Goal: Information Seeking & Learning: Learn about a topic

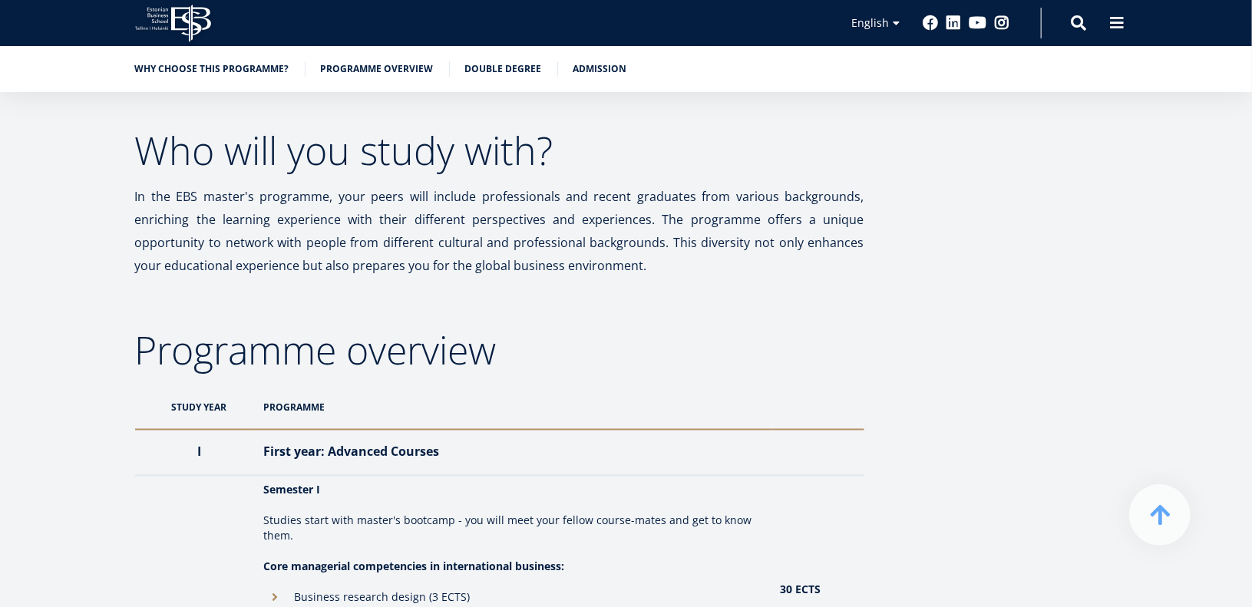
scroll to position [1033, 0]
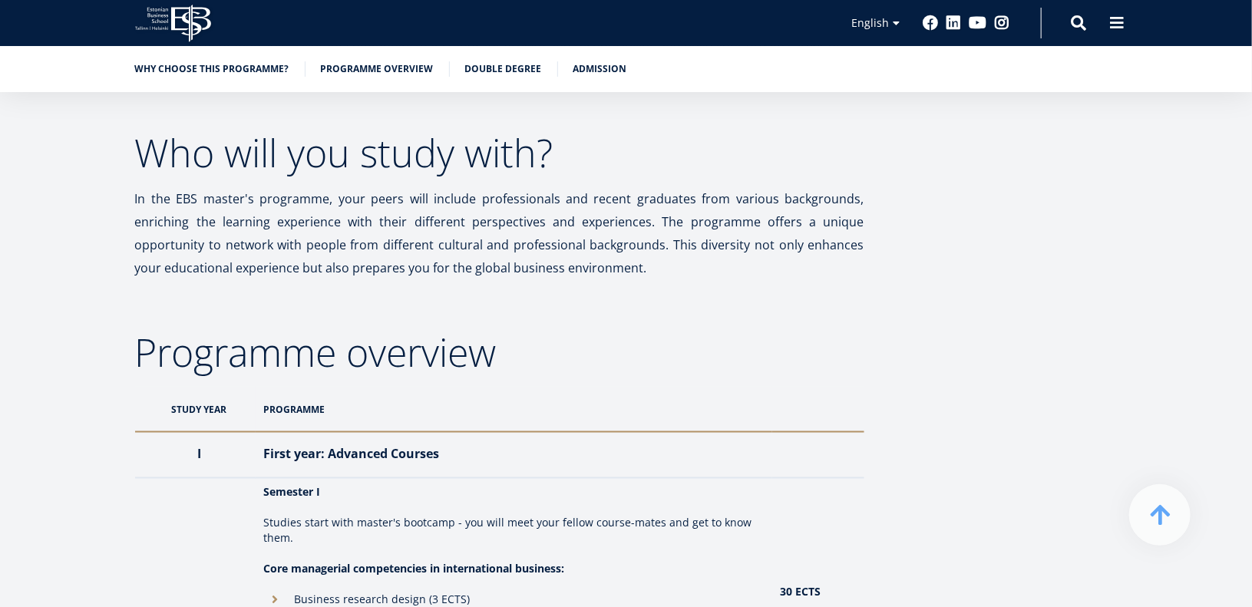
click at [298, 406] on th "PROGRAMME" at bounding box center [514, 409] width 517 height 45
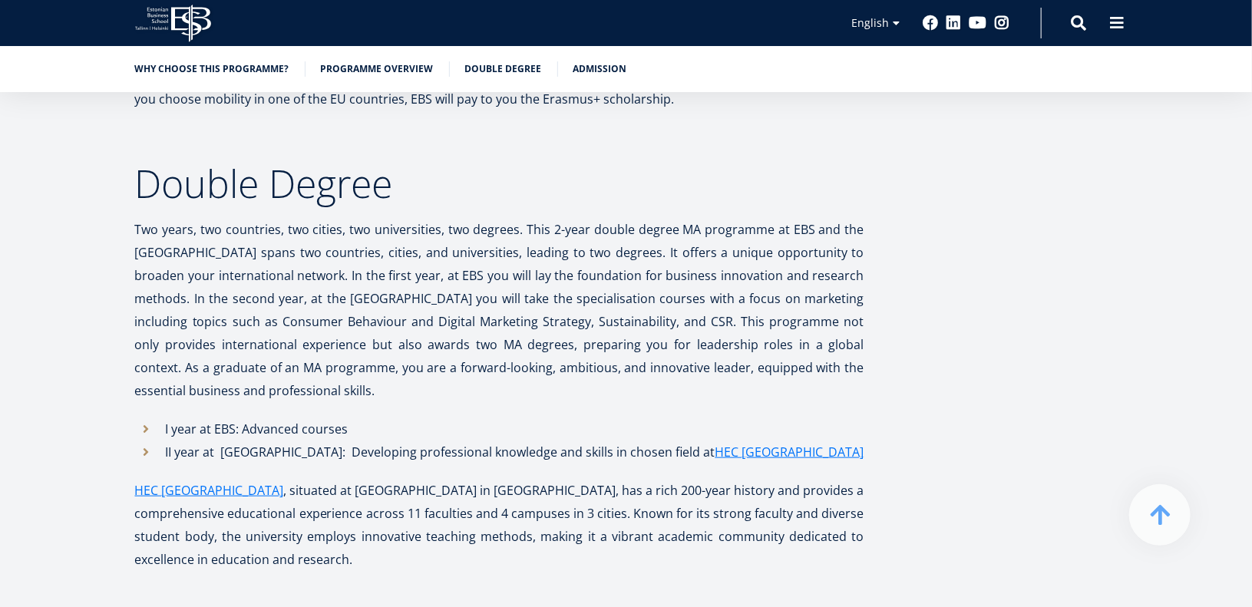
scroll to position [3532, 0]
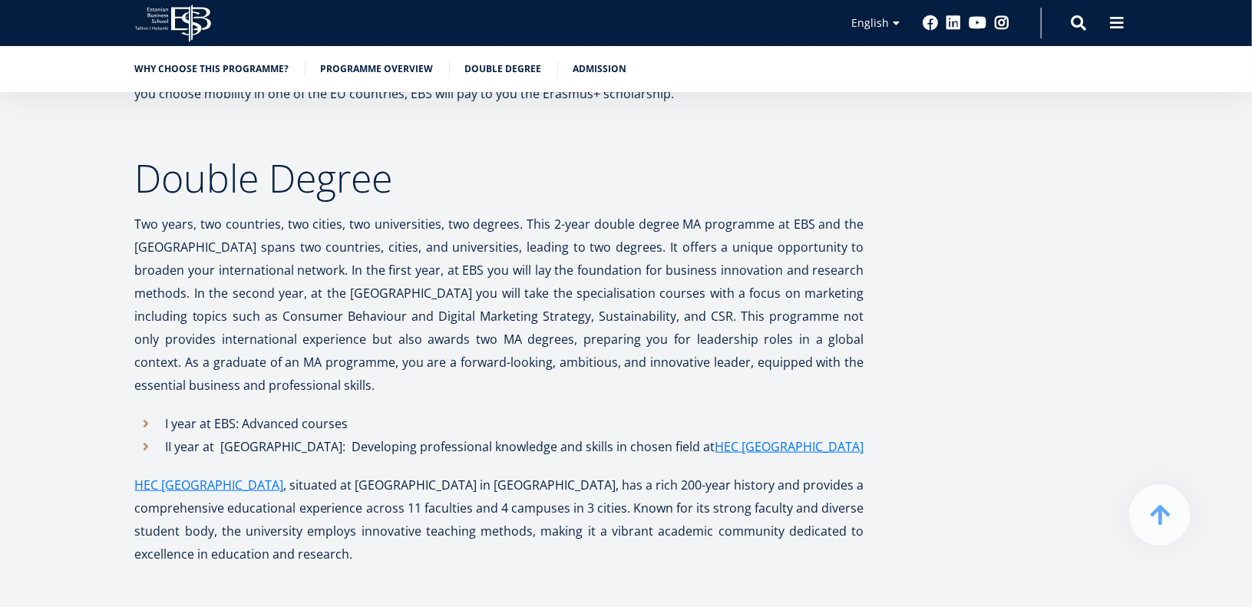
click at [148, 435] on li "II year at HEC Liège: Developing professional knowledge and skills in chosen fi…" at bounding box center [499, 446] width 729 height 23
click at [143, 435] on li "II year at HEC Liège: Developing professional knowledge and skills in chosen fi…" at bounding box center [499, 446] width 729 height 23
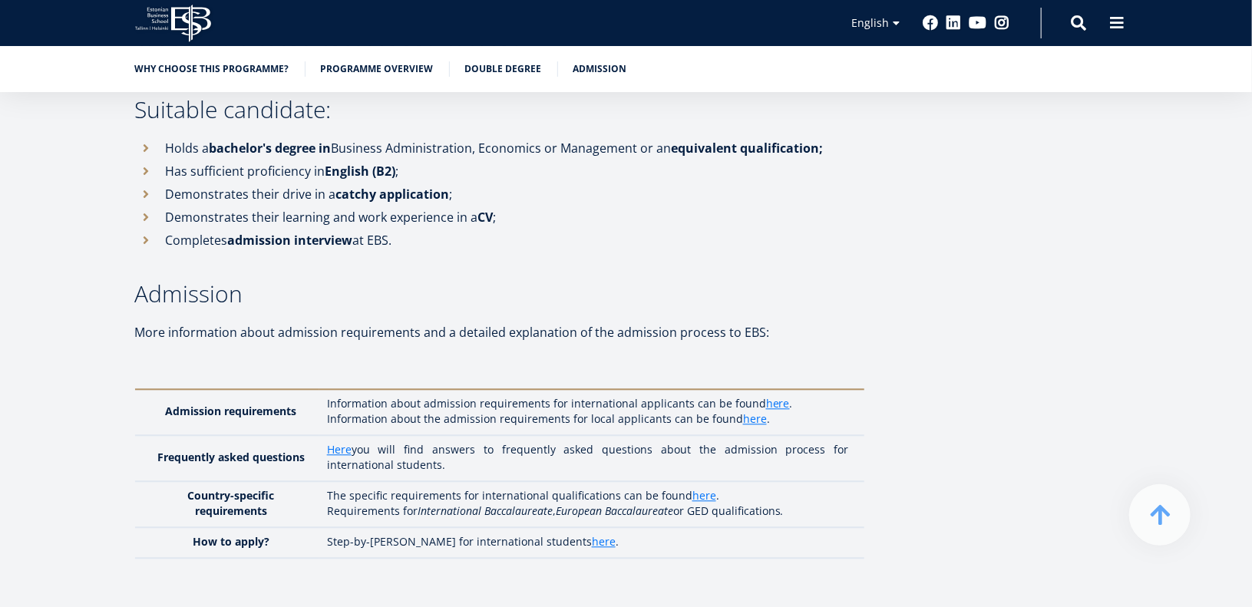
scroll to position [4496, 0]
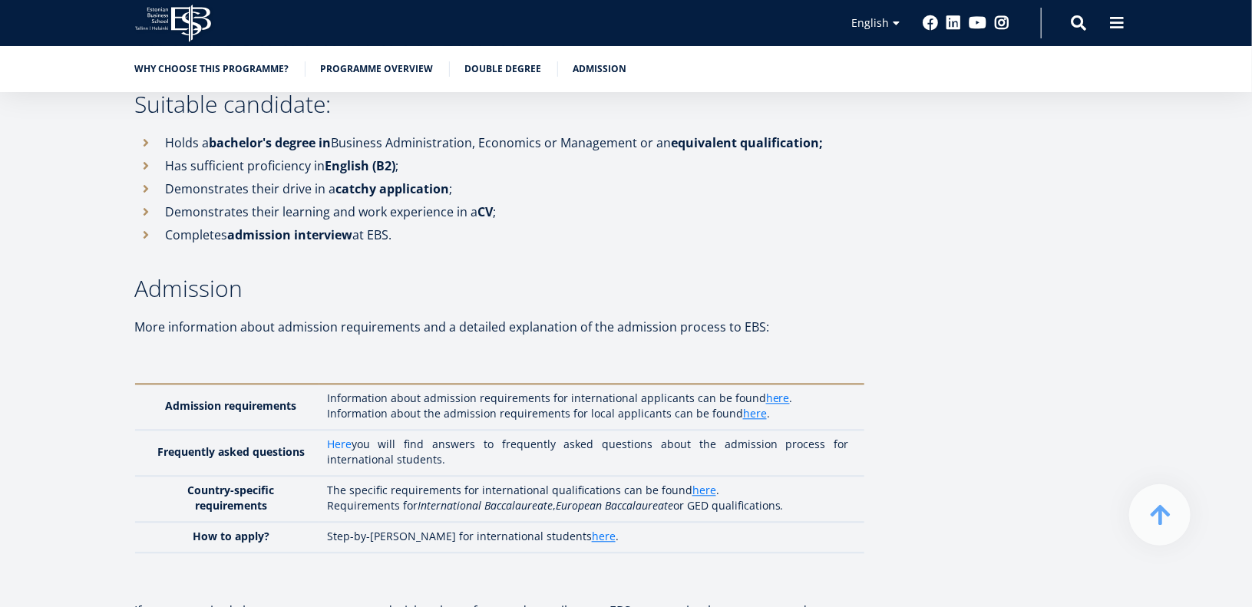
click at [345, 437] on link "Here" at bounding box center [339, 444] width 25 height 15
click at [698, 483] on link "here" at bounding box center [704, 490] width 24 height 15
click at [592, 529] on link "here" at bounding box center [604, 536] width 24 height 15
click at [766, 391] on link "here" at bounding box center [778, 398] width 24 height 15
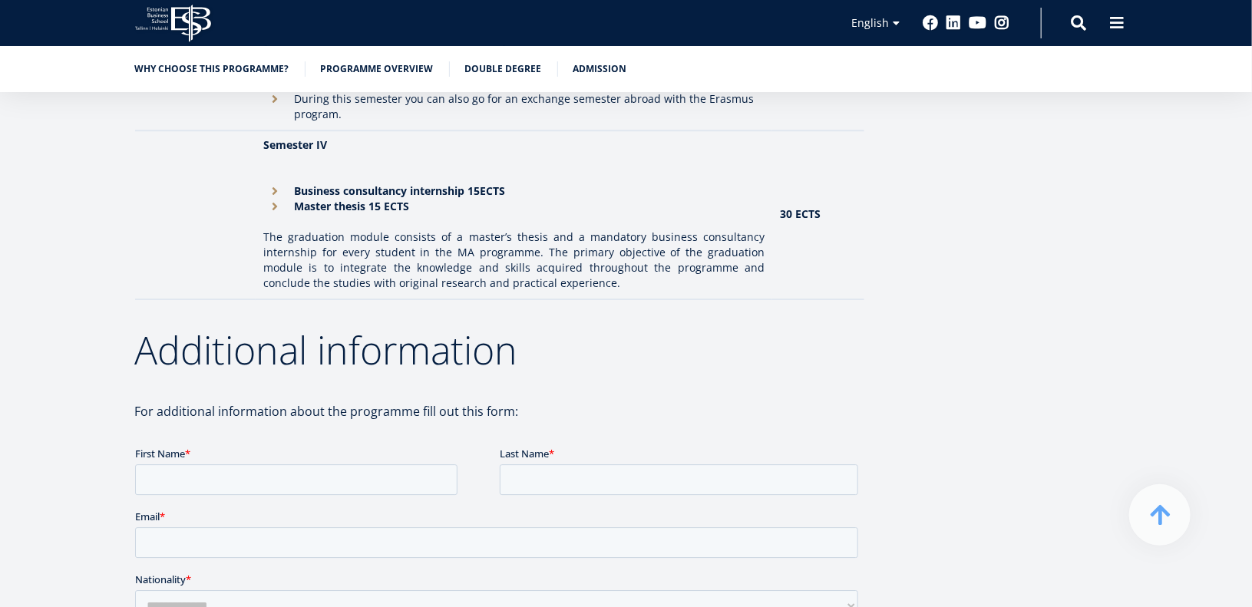
scroll to position [2039, 0]
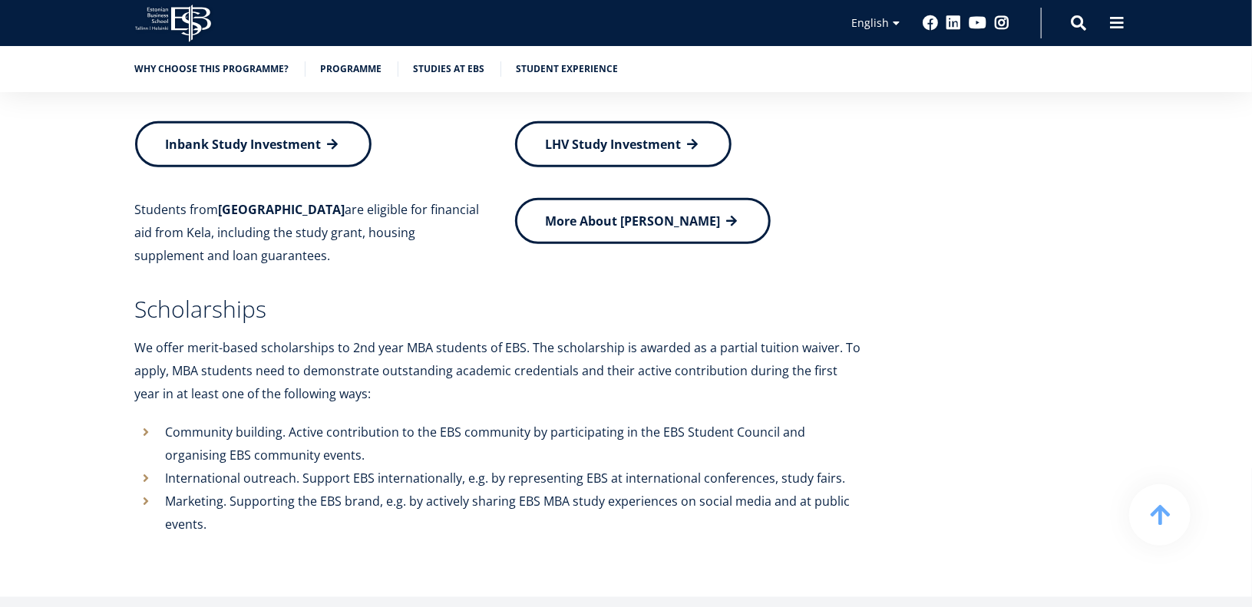
scroll to position [6674, 0]
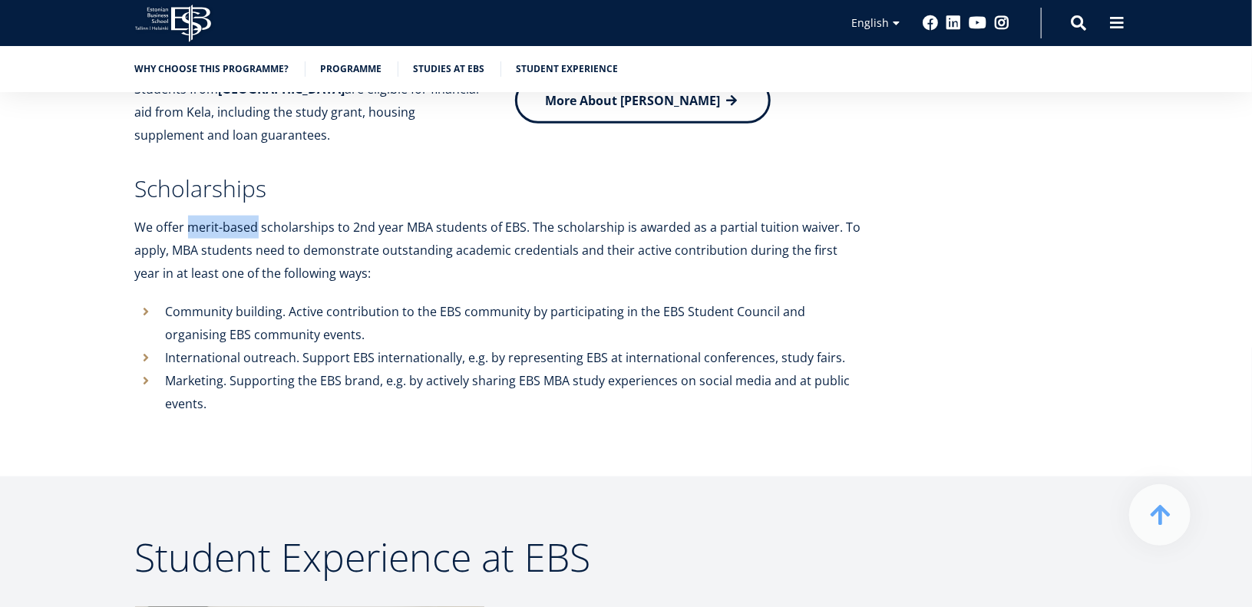
drag, startPoint x: 254, startPoint y: 178, endPoint x: 186, endPoint y: 173, distance: 68.5
click at [186, 219] on icon "We offer merit-based scholarships to 2nd year MBA students of EBS. The scholars…" at bounding box center [498, 250] width 726 height 63
click at [686, 300] on li "Community building . Active contribution to the EBS community by participating …" at bounding box center [499, 323] width 729 height 46
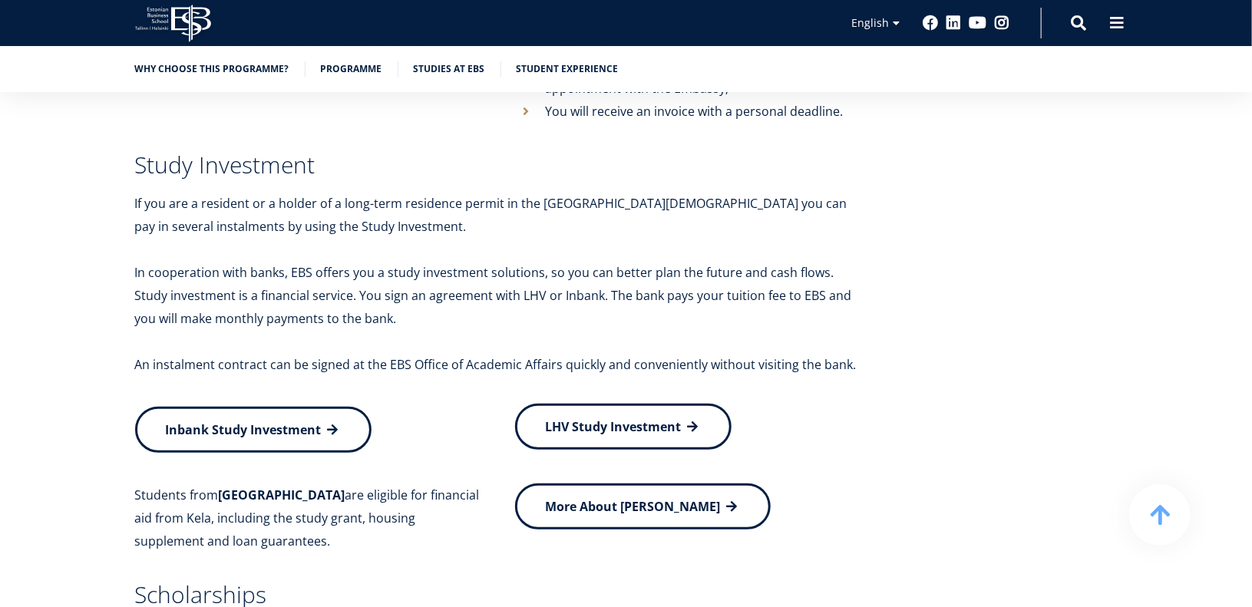
scroll to position [6267, 0]
click at [358, 405] on link "Inbank Study Investment" at bounding box center [253, 428] width 236 height 46
click at [612, 419] on span "LHV Study Investment" at bounding box center [614, 427] width 136 height 17
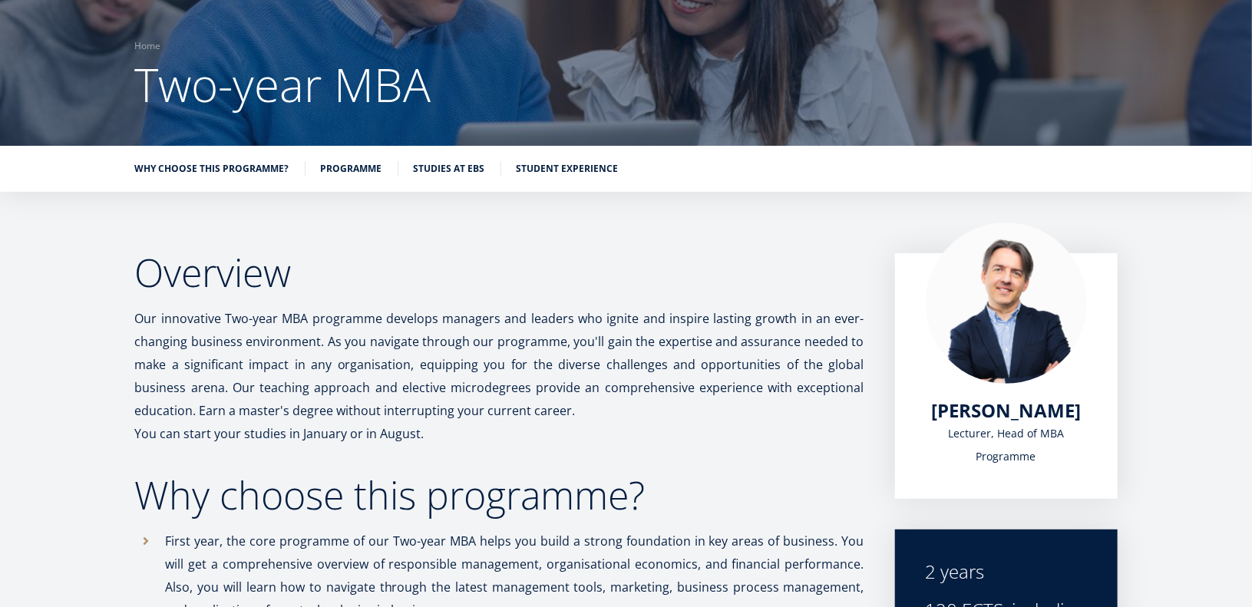
scroll to position [0, 0]
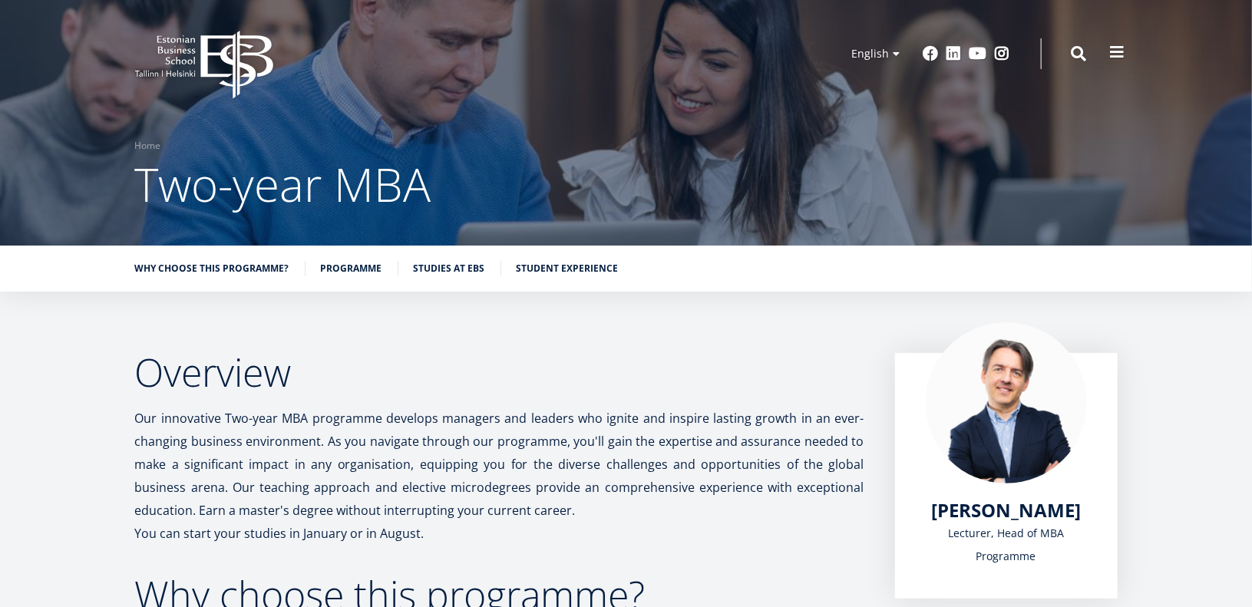
click at [1110, 50] on span at bounding box center [1117, 52] width 15 height 15
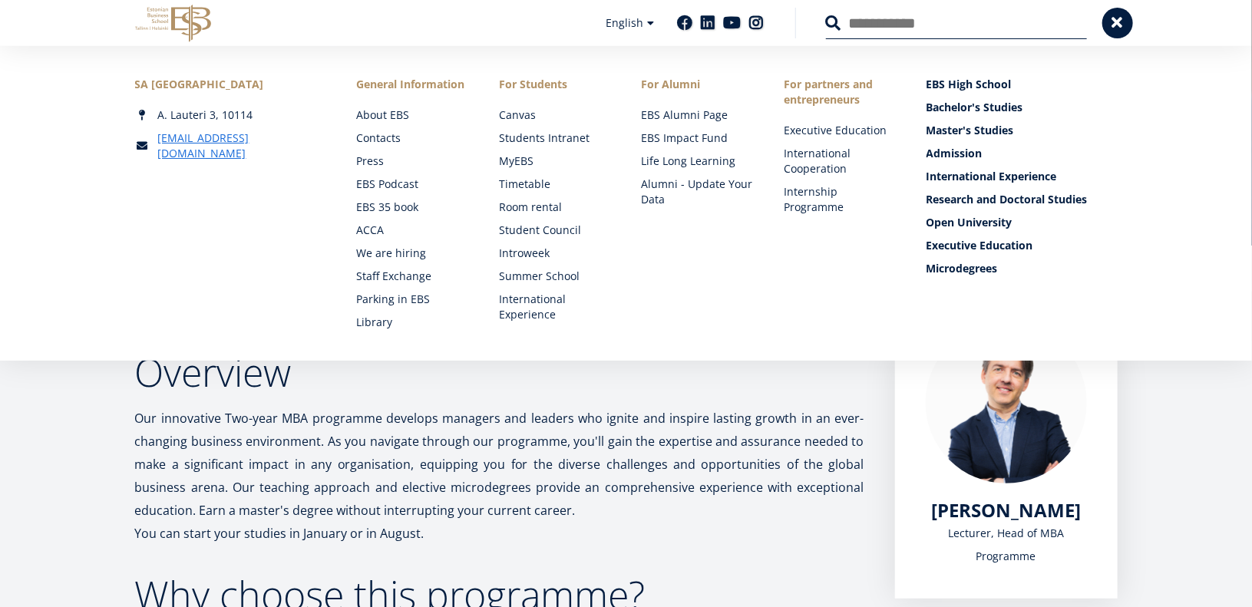
click at [606, 444] on p "Our innovative Two-year MBA programme develops managers and leaders who ignite …" at bounding box center [499, 464] width 729 height 115
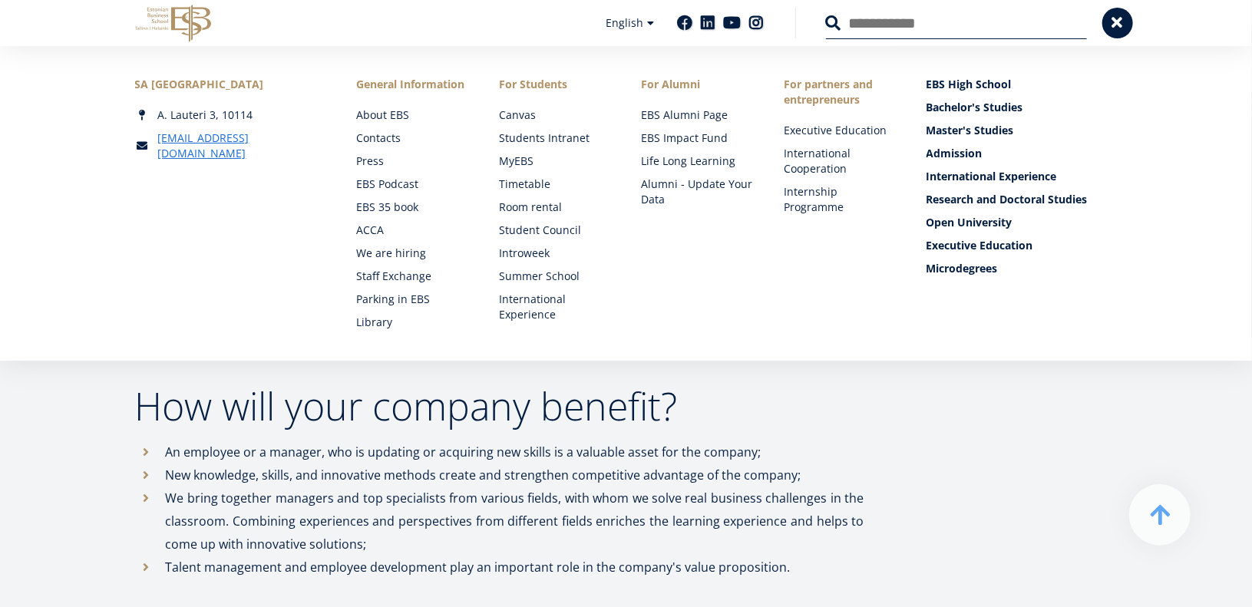
scroll to position [861, 0]
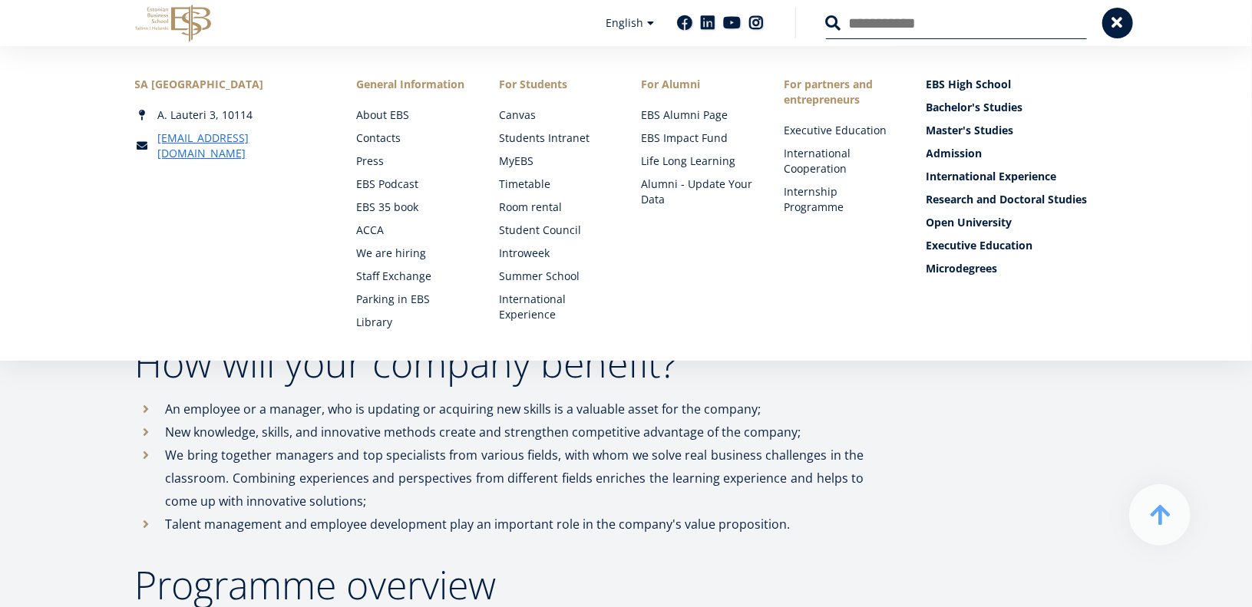
click at [1102, 31] on div "EBS Logo Created with Sketch. Kasutaja konto menüü Log in Estonian Estonian Eng…" at bounding box center [626, 23] width 1105 height 46
click at [1109, 30] on button at bounding box center [1117, 21] width 31 height 31
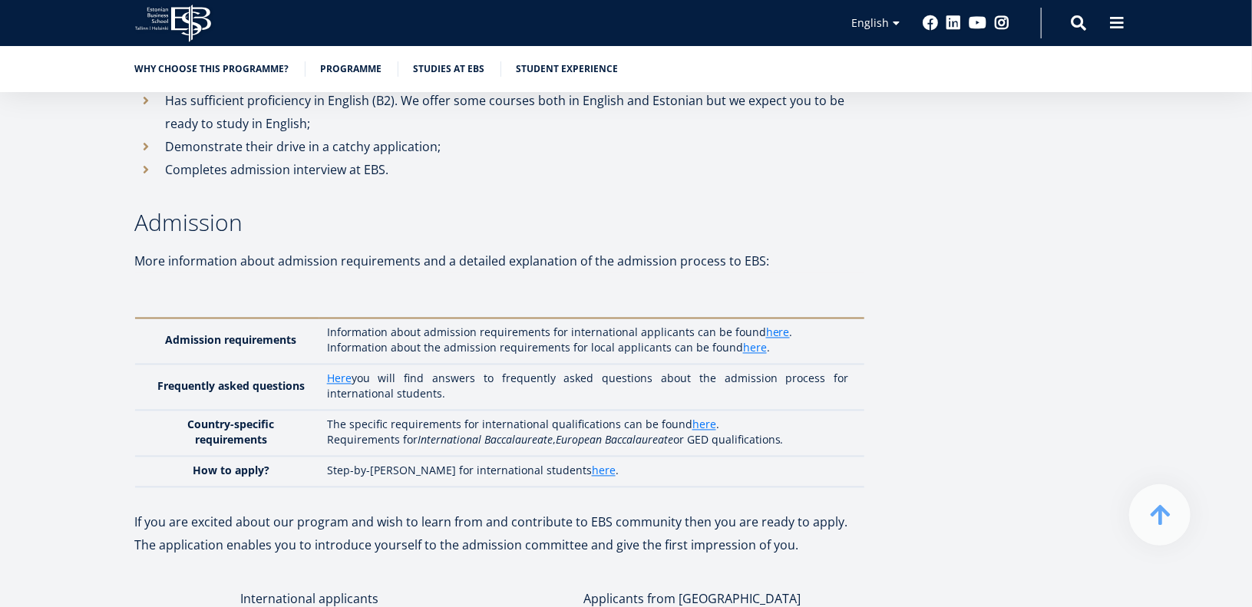
scroll to position [4180, 0]
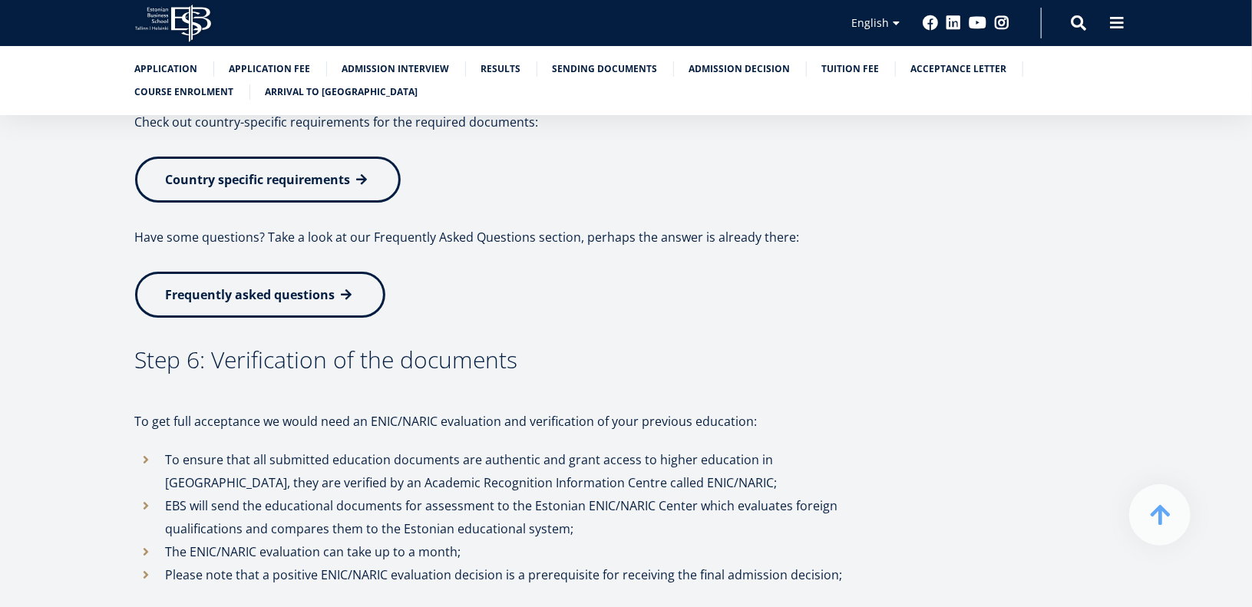
scroll to position [2825, 0]
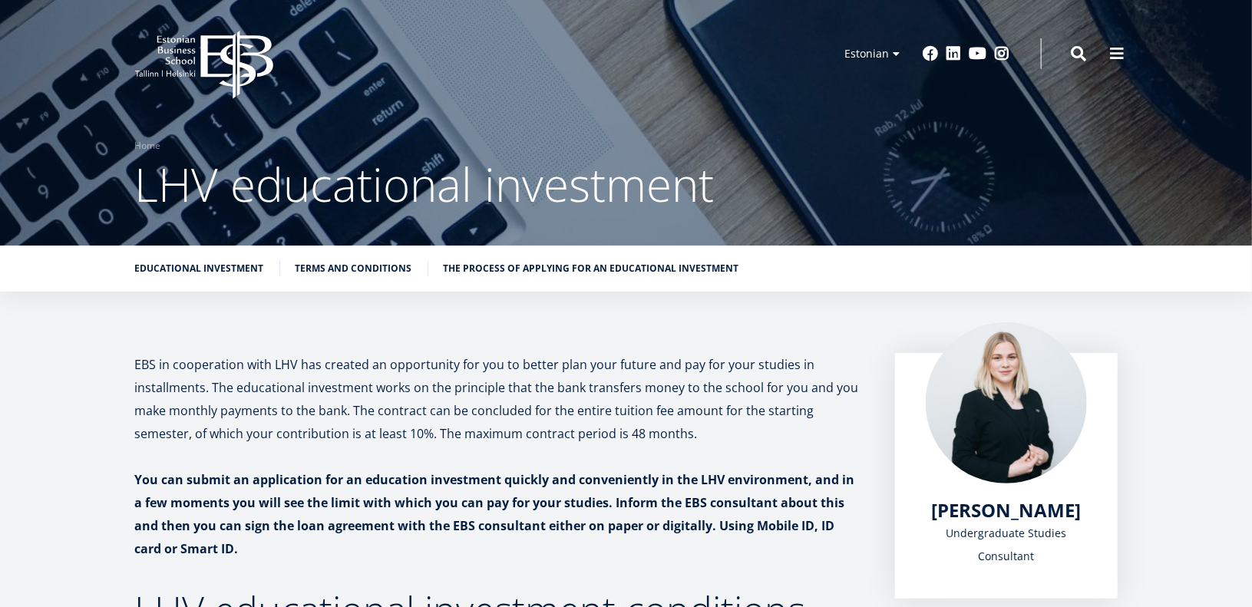
click at [603, 458] on p at bounding box center [499, 456] width 729 height 23
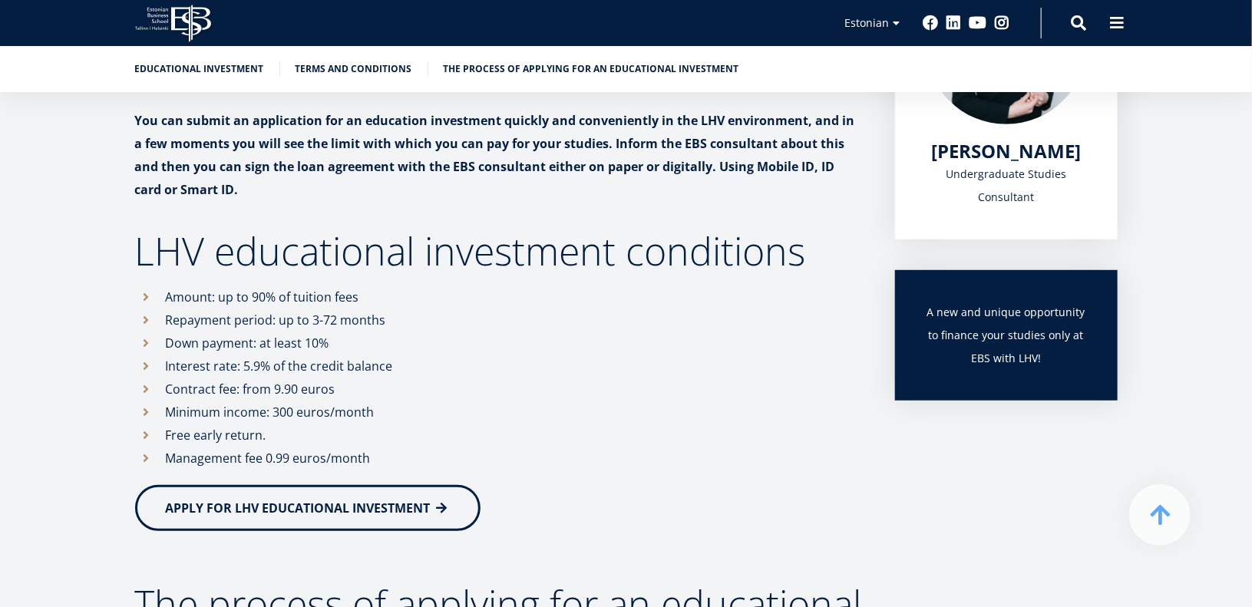
scroll to position [360, 0]
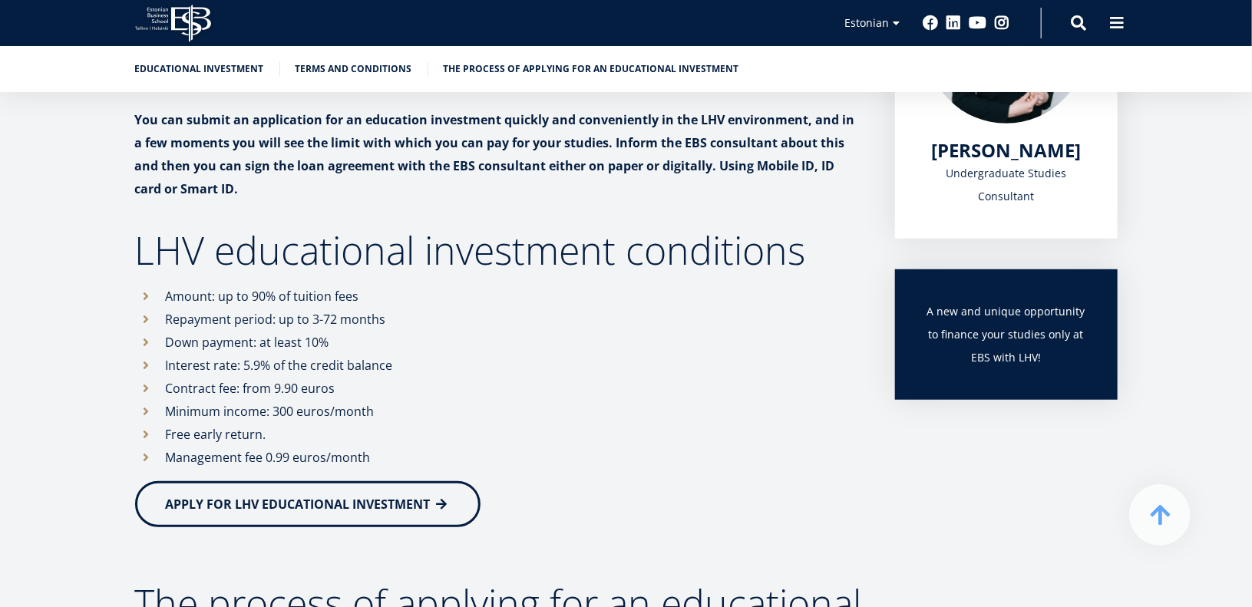
click at [431, 494] on link "APPLY FOR LHV EDUCATIONAL INVESTMENT" at bounding box center [307, 504] width 345 height 46
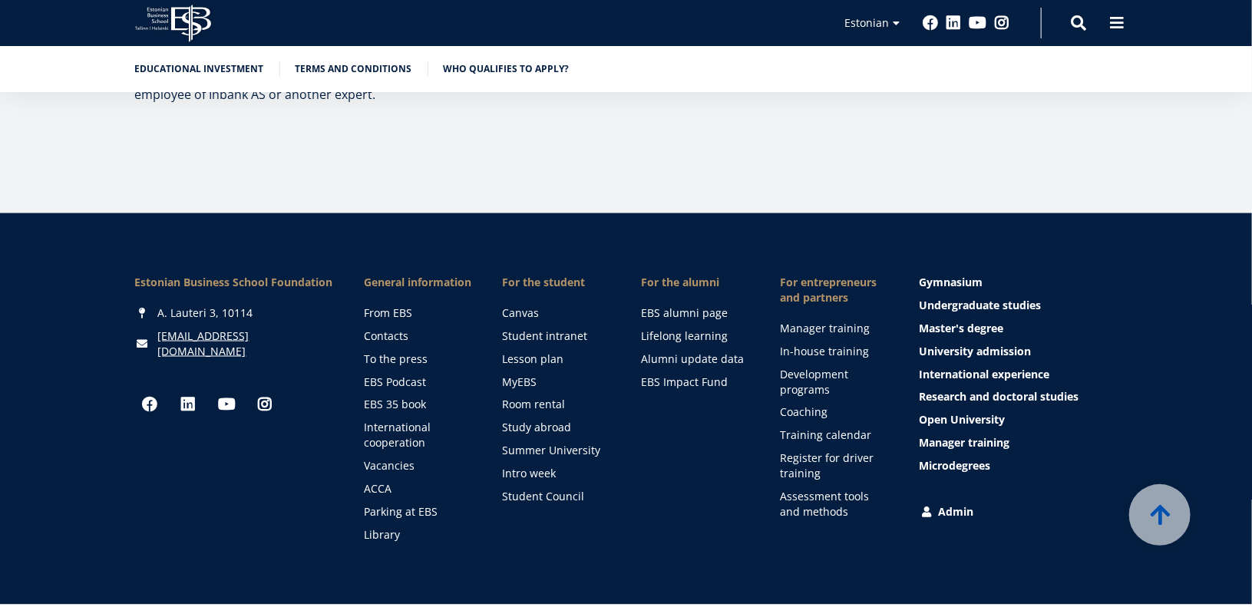
scroll to position [1061, 0]
